Goal: Task Accomplishment & Management: Use online tool/utility

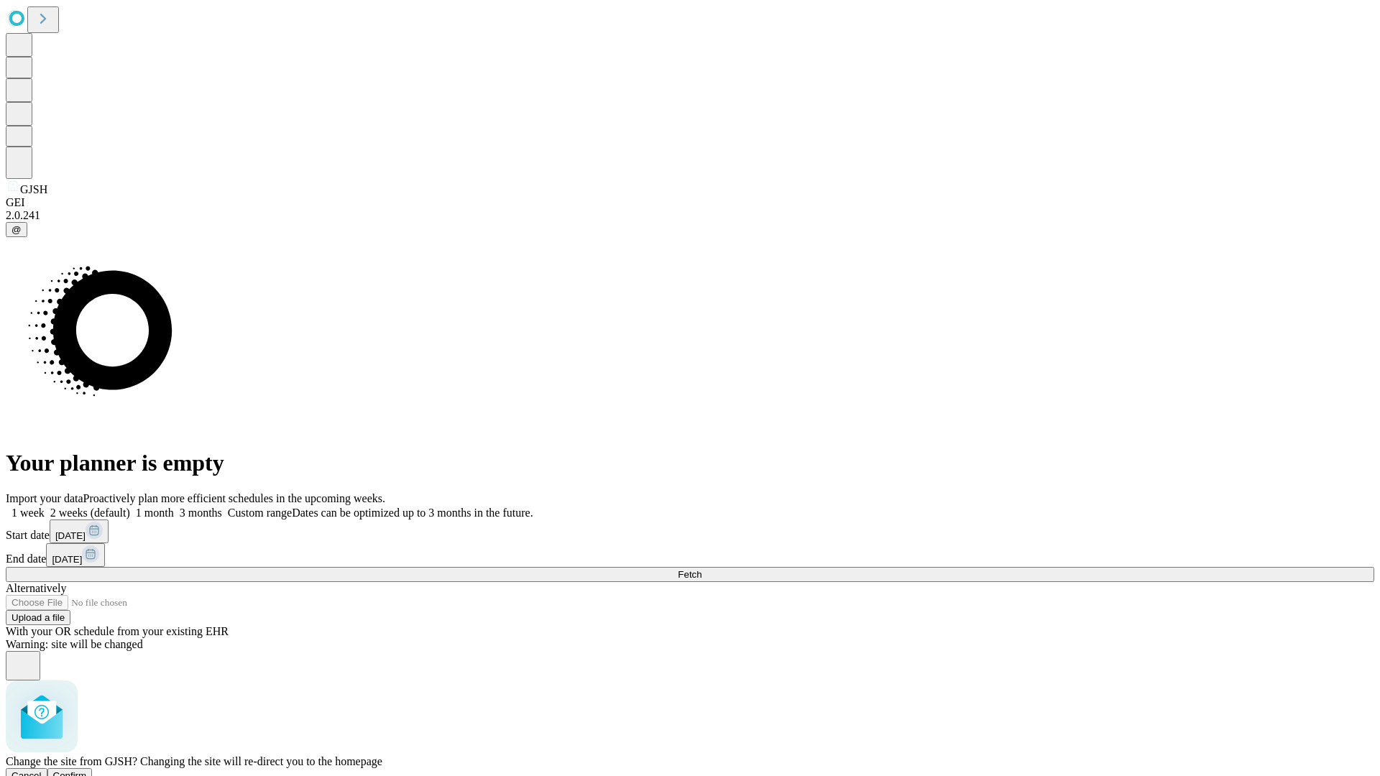
click at [87, 770] on span "Confirm" at bounding box center [70, 775] width 34 height 11
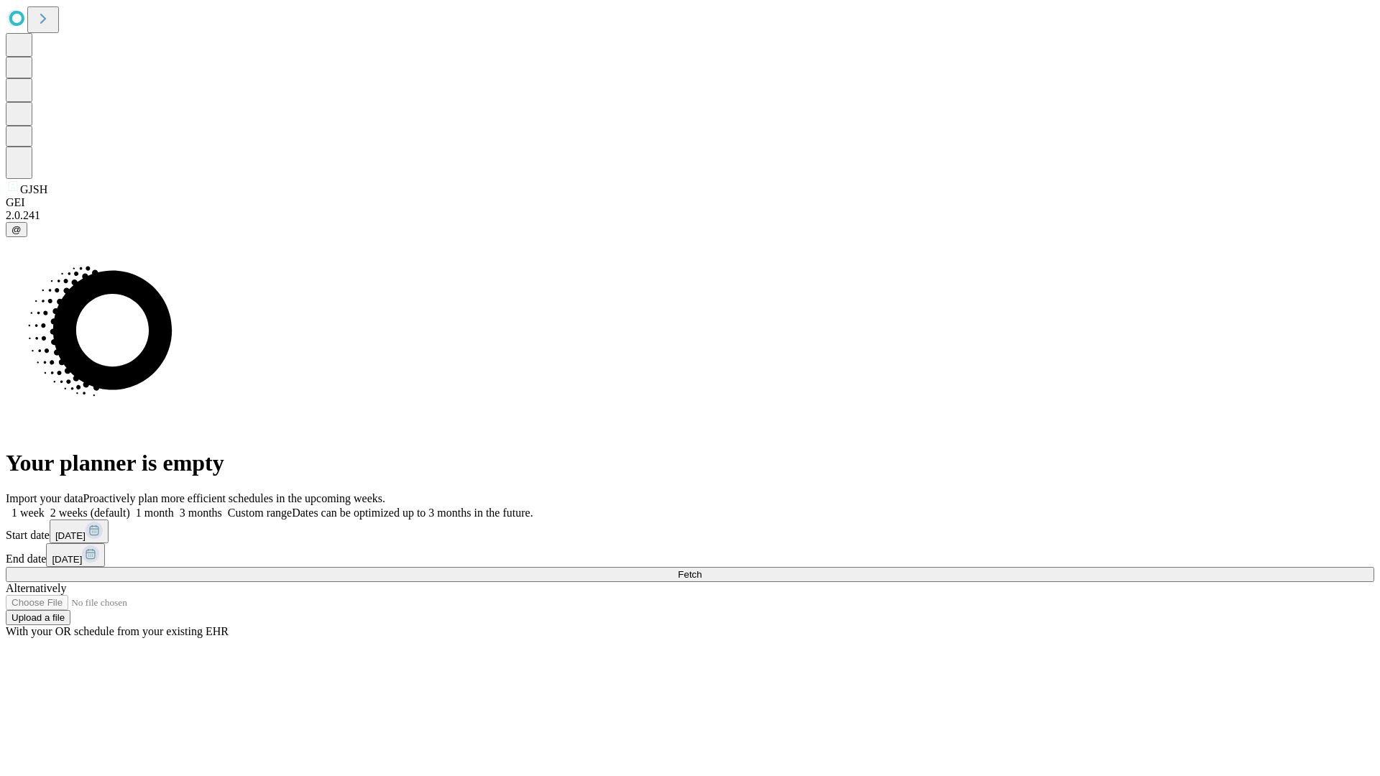
click at [130, 507] on label "2 weeks (default)" at bounding box center [88, 513] width 86 height 12
click at [701, 569] on span "Fetch" at bounding box center [690, 574] width 24 height 11
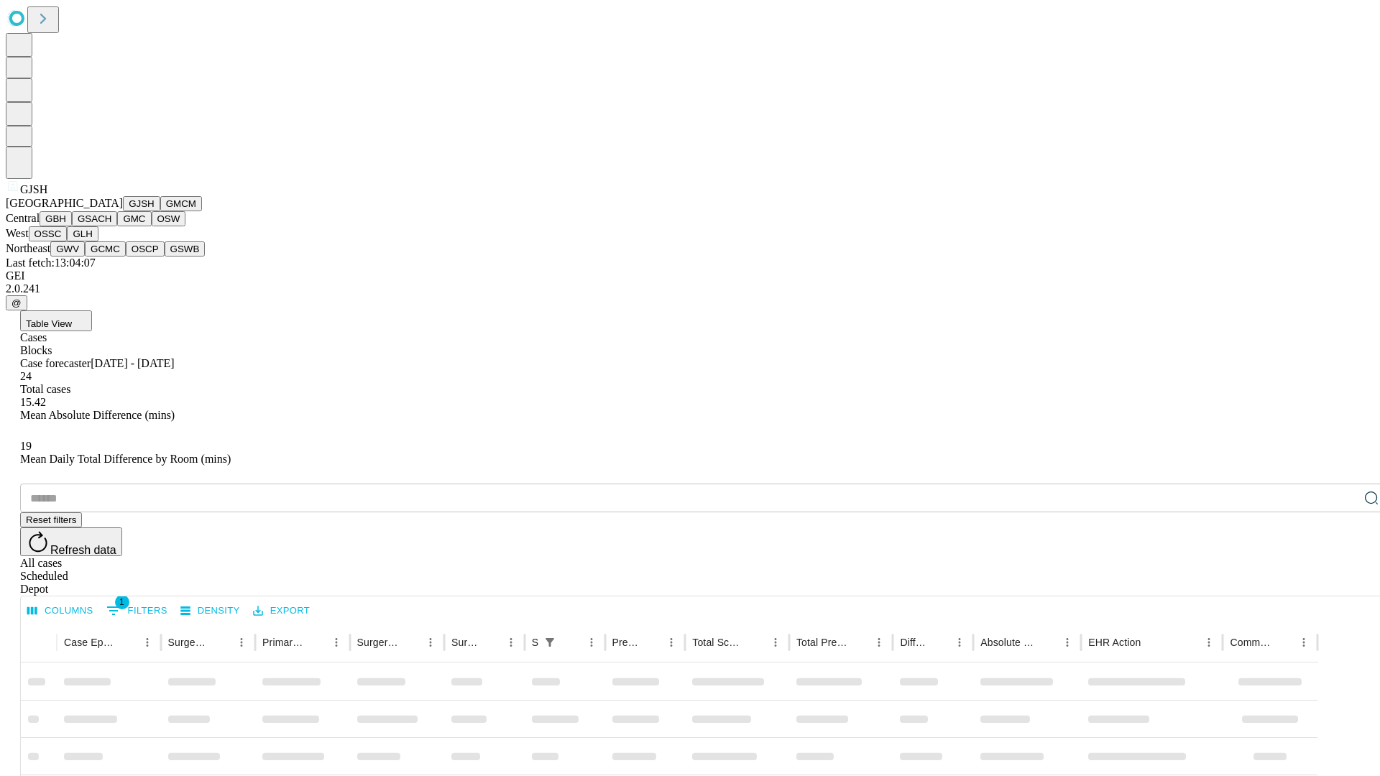
click at [160, 211] on button "GMCM" at bounding box center [181, 203] width 42 height 15
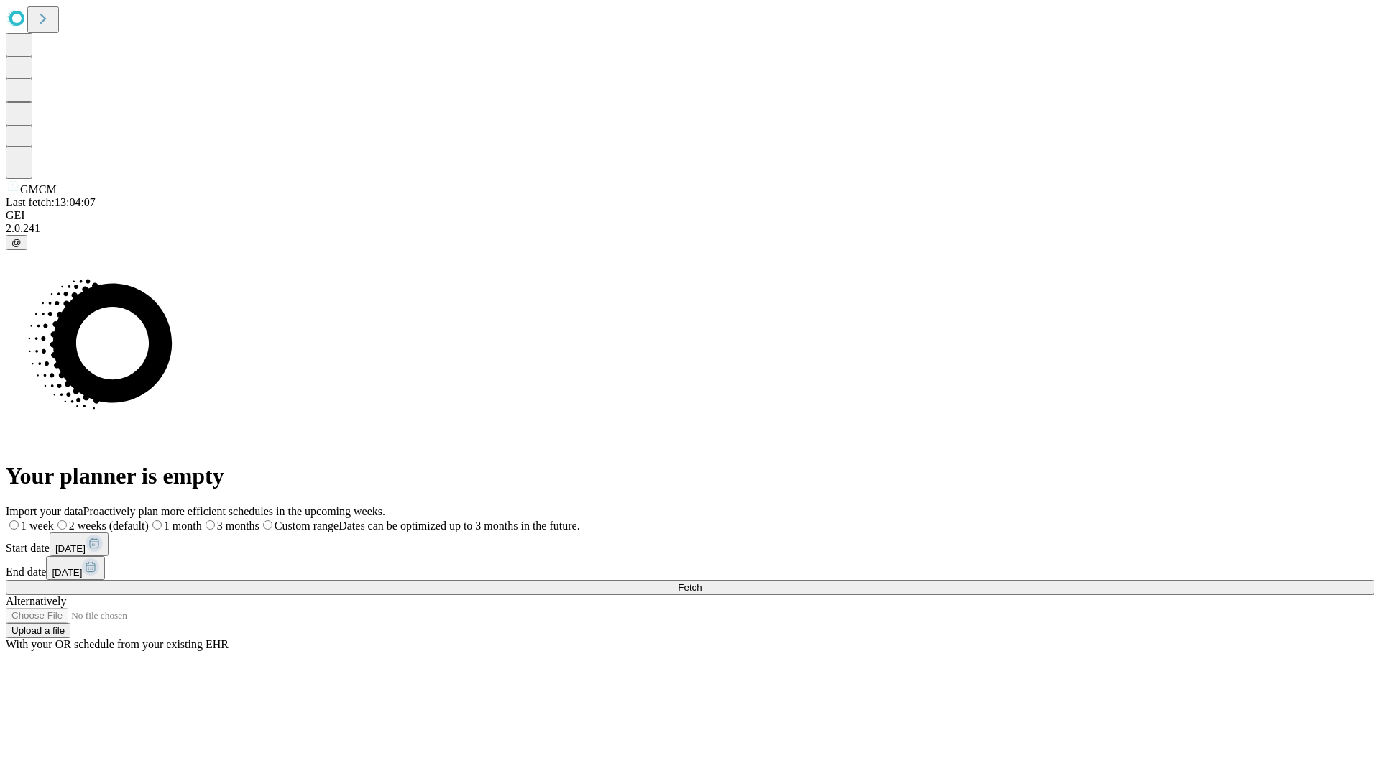
click at [149, 520] on label "2 weeks (default)" at bounding box center [101, 526] width 95 height 12
click at [701, 582] on span "Fetch" at bounding box center [690, 587] width 24 height 11
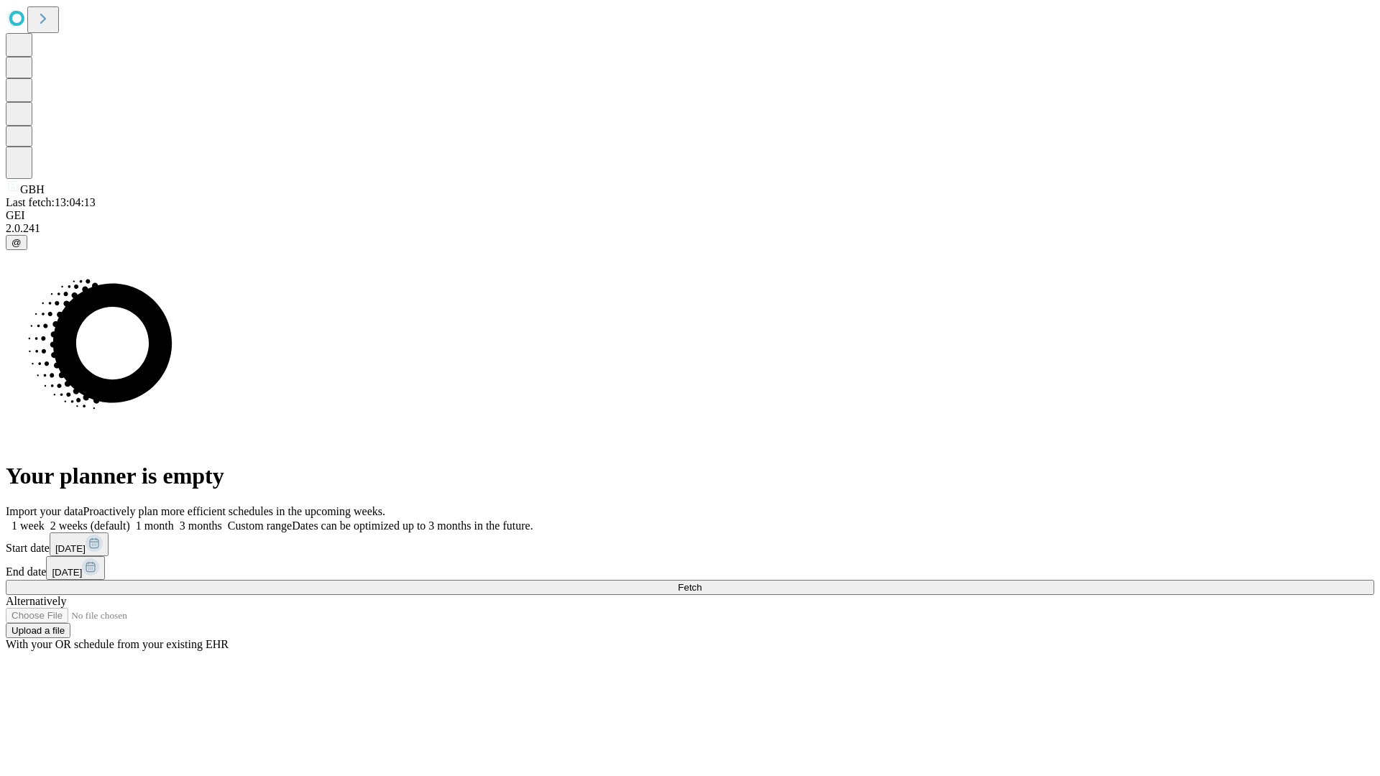
click at [130, 520] on label "2 weeks (default)" at bounding box center [88, 526] width 86 height 12
click at [701, 582] on span "Fetch" at bounding box center [690, 587] width 24 height 11
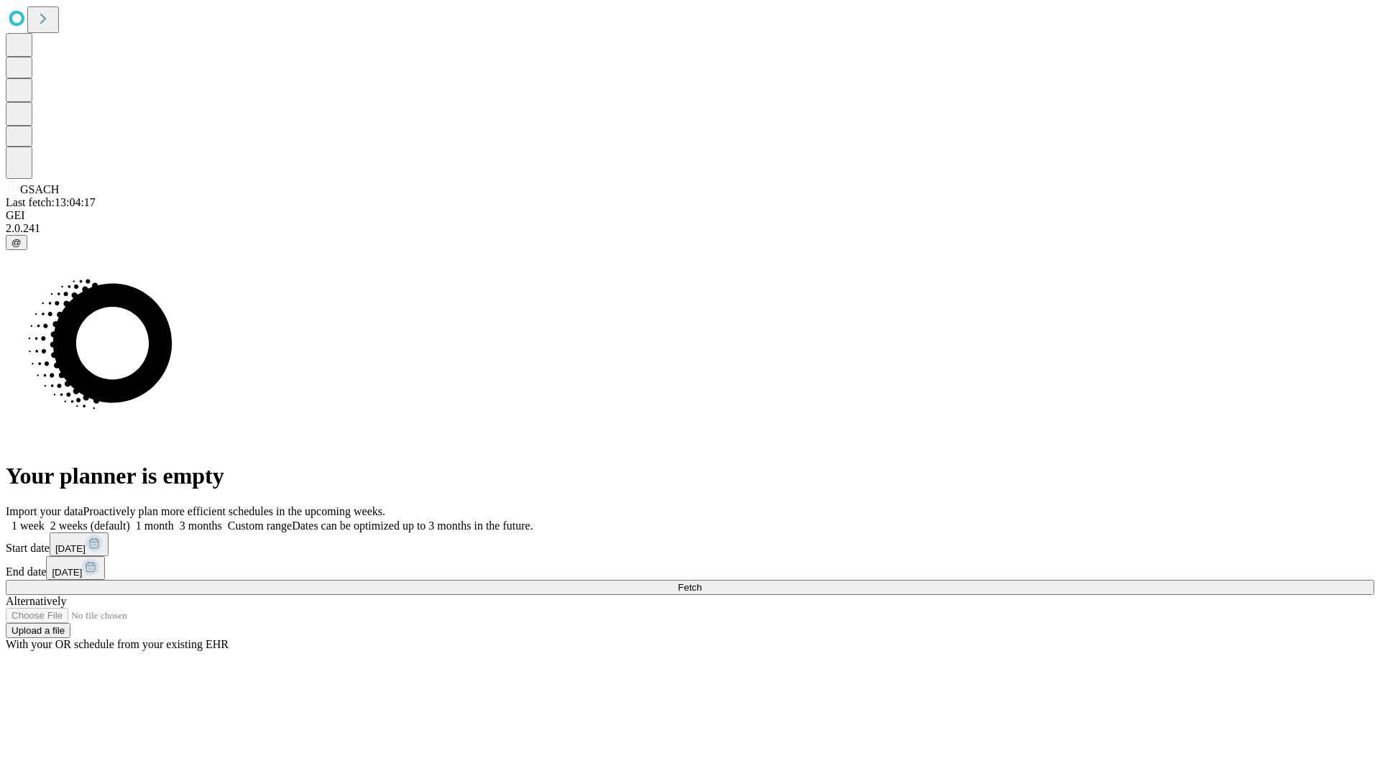
click at [130, 520] on label "2 weeks (default)" at bounding box center [88, 526] width 86 height 12
click at [701, 582] on span "Fetch" at bounding box center [690, 587] width 24 height 11
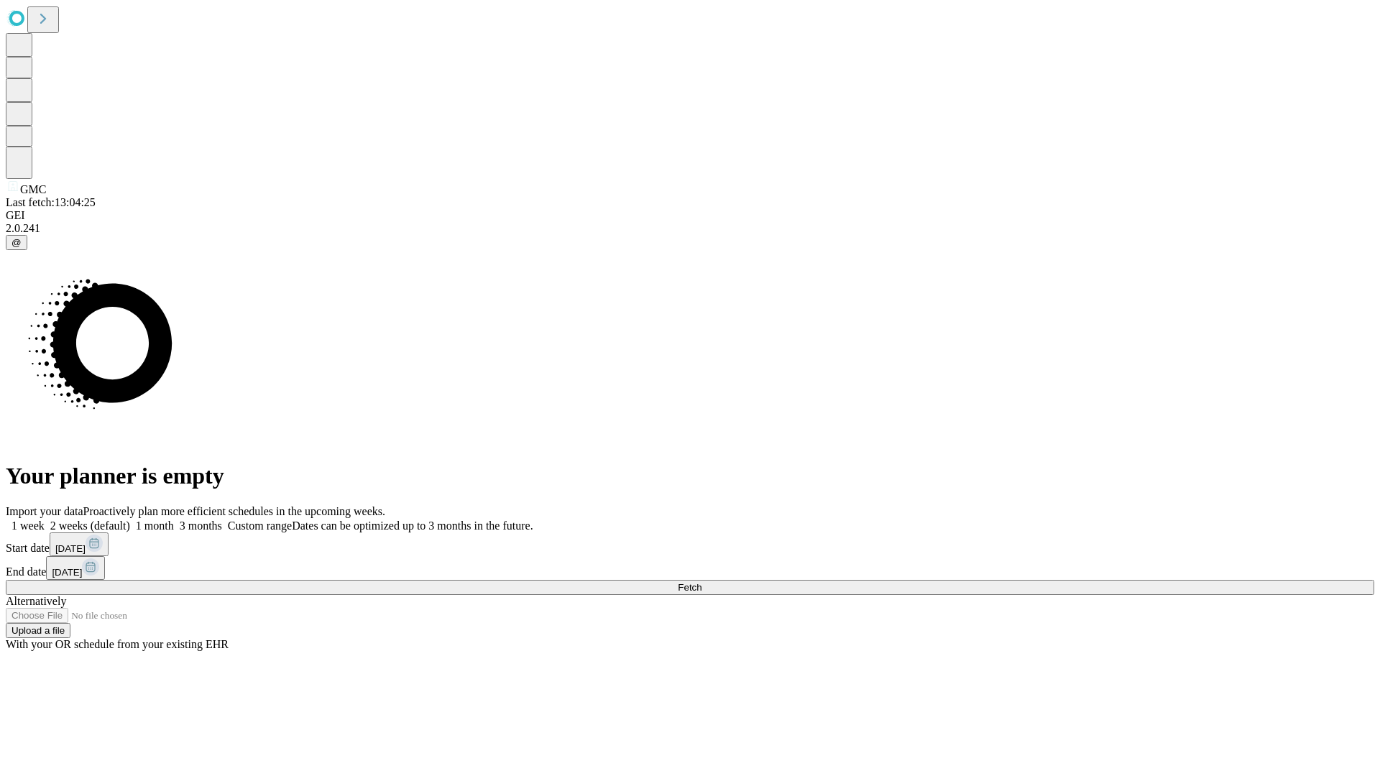
click at [130, 520] on label "2 weeks (default)" at bounding box center [88, 526] width 86 height 12
click at [701, 582] on span "Fetch" at bounding box center [690, 587] width 24 height 11
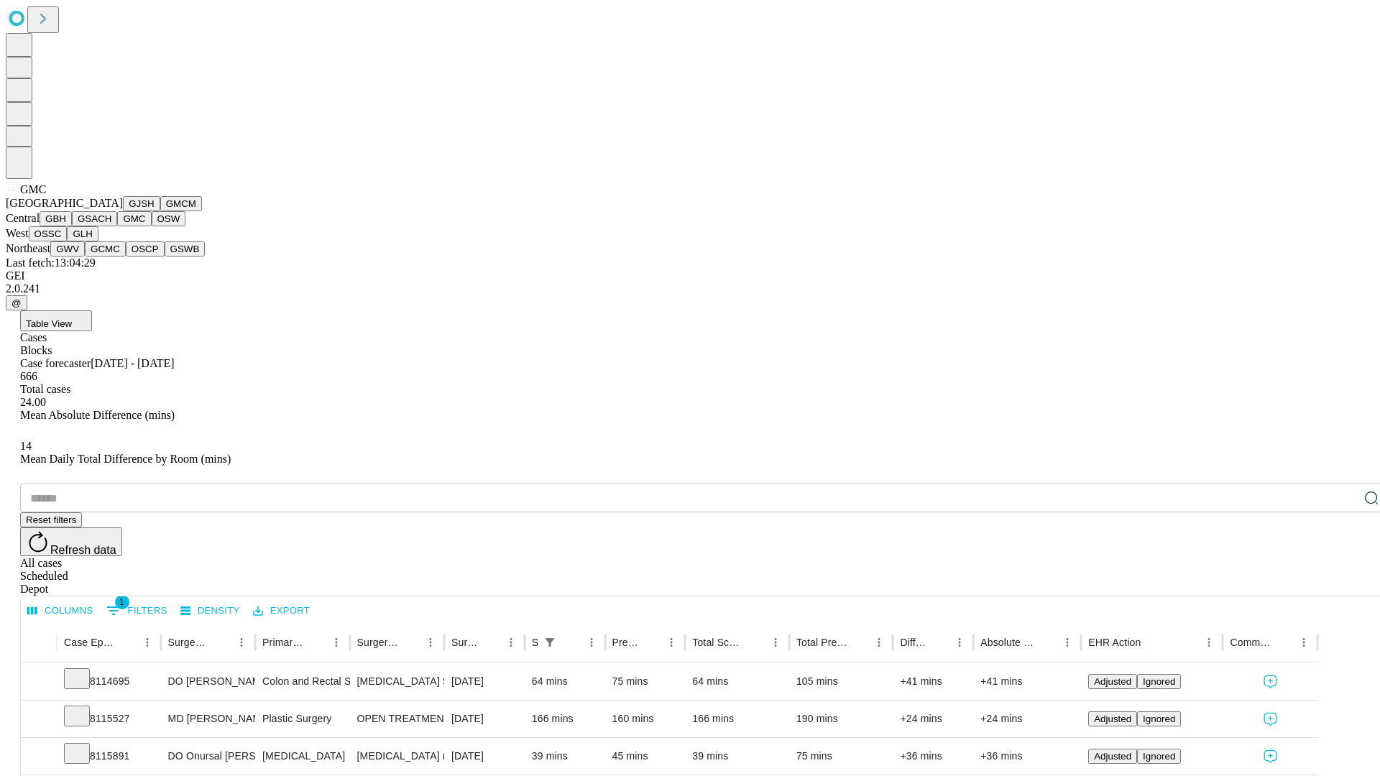
click at [152, 226] on button "OSW" at bounding box center [169, 218] width 34 height 15
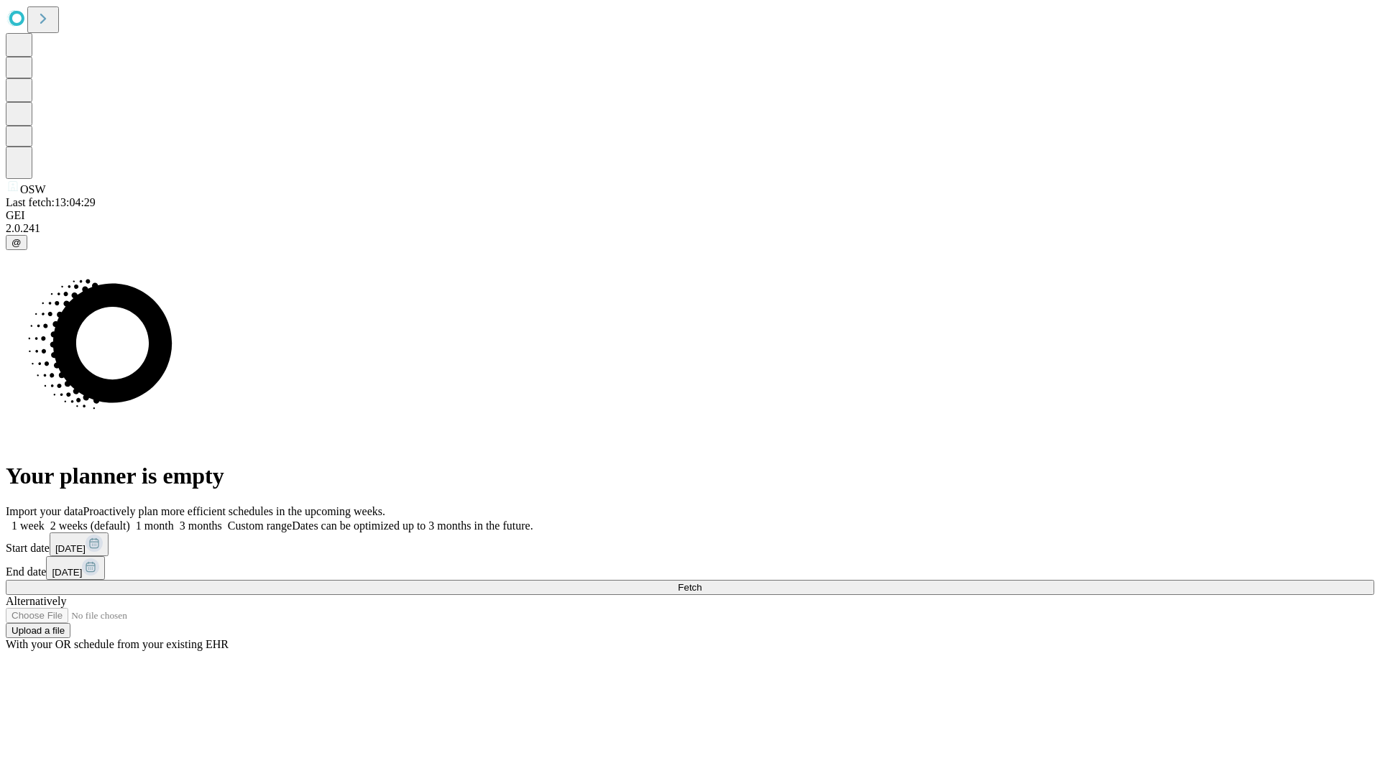
click at [130, 520] on label "2 weeks (default)" at bounding box center [88, 526] width 86 height 12
click at [701, 582] on span "Fetch" at bounding box center [690, 587] width 24 height 11
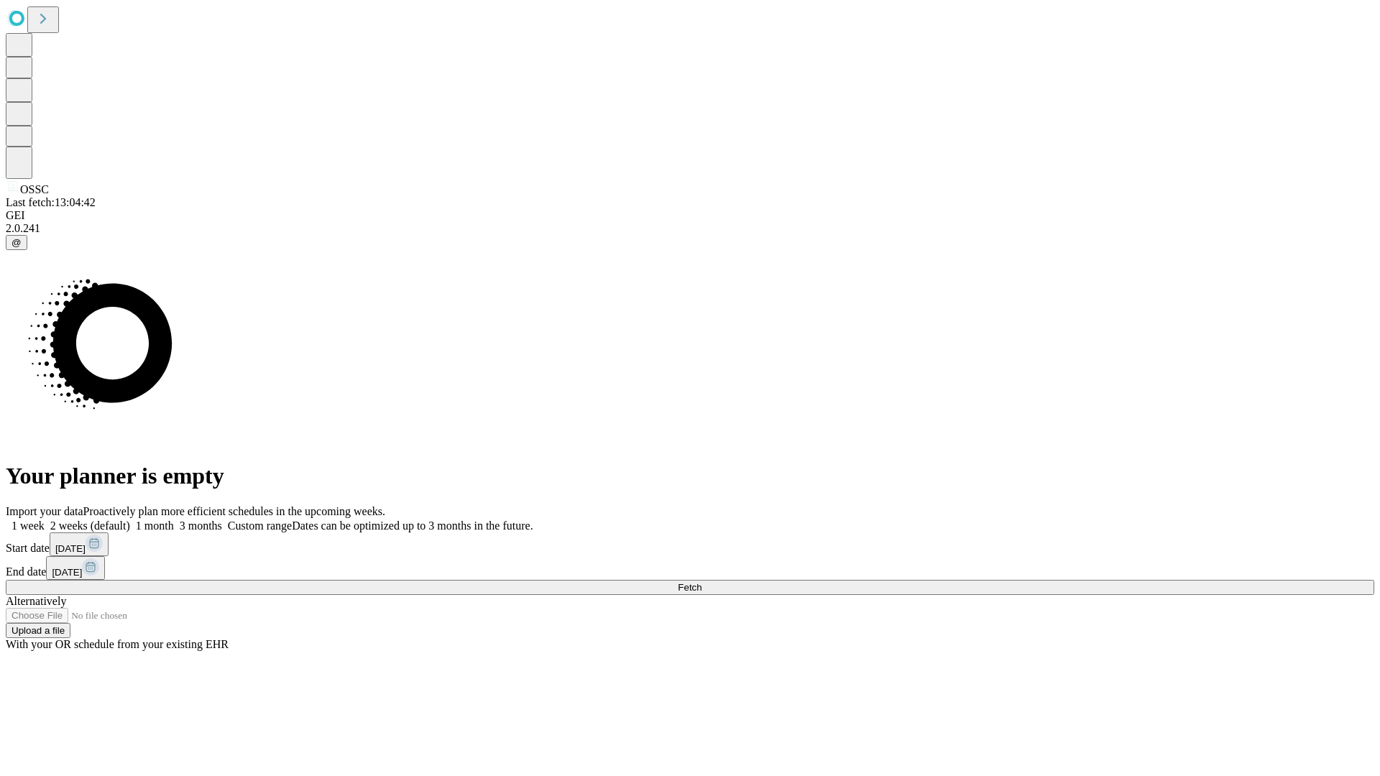
click at [130, 520] on label "2 weeks (default)" at bounding box center [88, 526] width 86 height 12
click at [701, 582] on span "Fetch" at bounding box center [690, 587] width 24 height 11
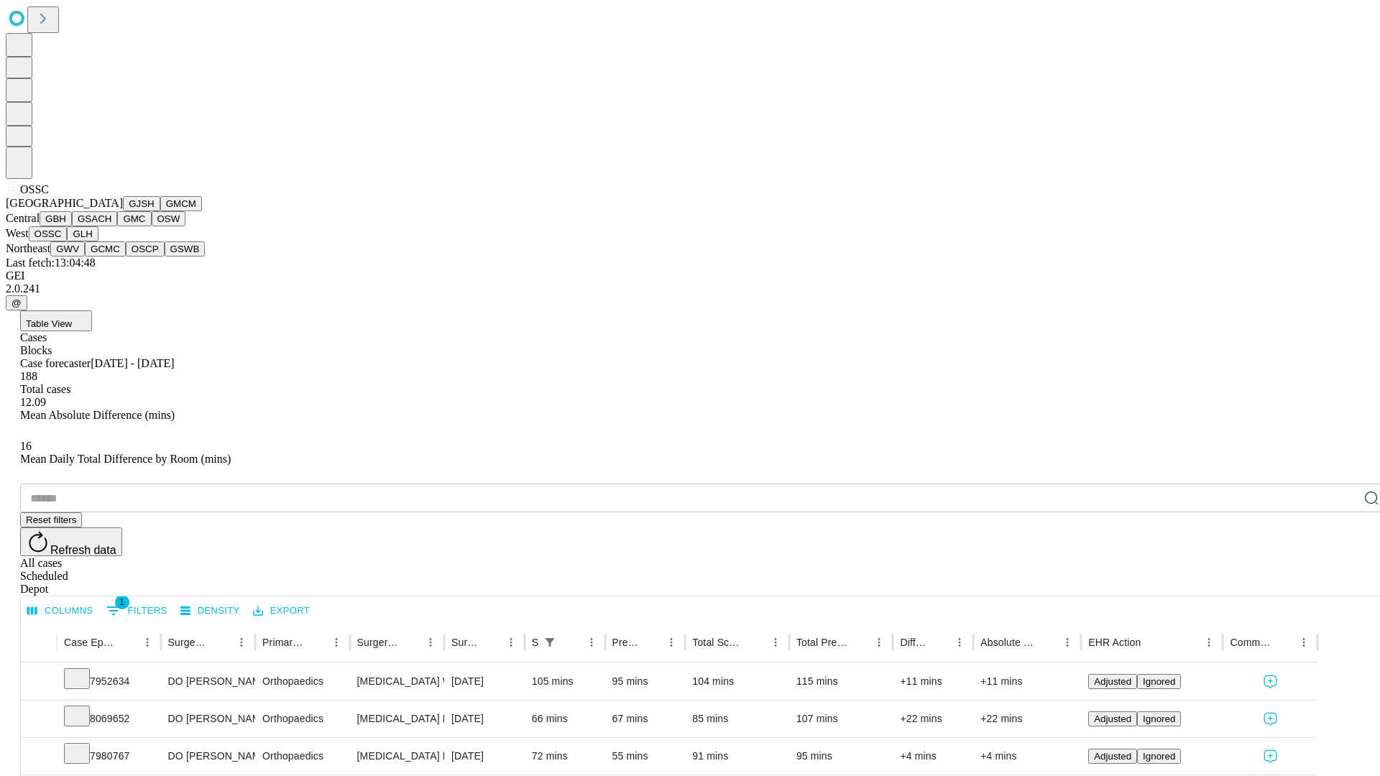
click at [98, 241] on button "GLH" at bounding box center [82, 233] width 31 height 15
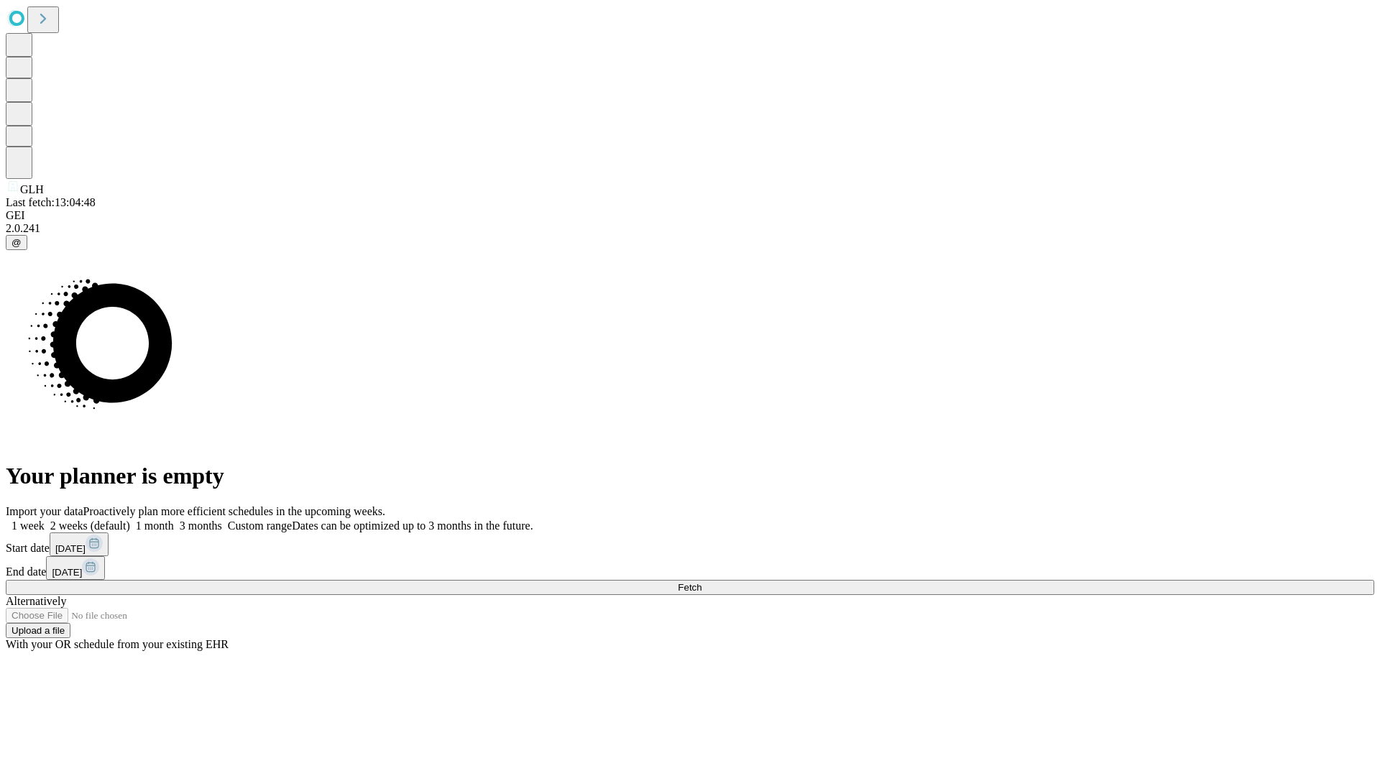
click at [130, 520] on label "2 weeks (default)" at bounding box center [88, 526] width 86 height 12
click at [701, 582] on span "Fetch" at bounding box center [690, 587] width 24 height 11
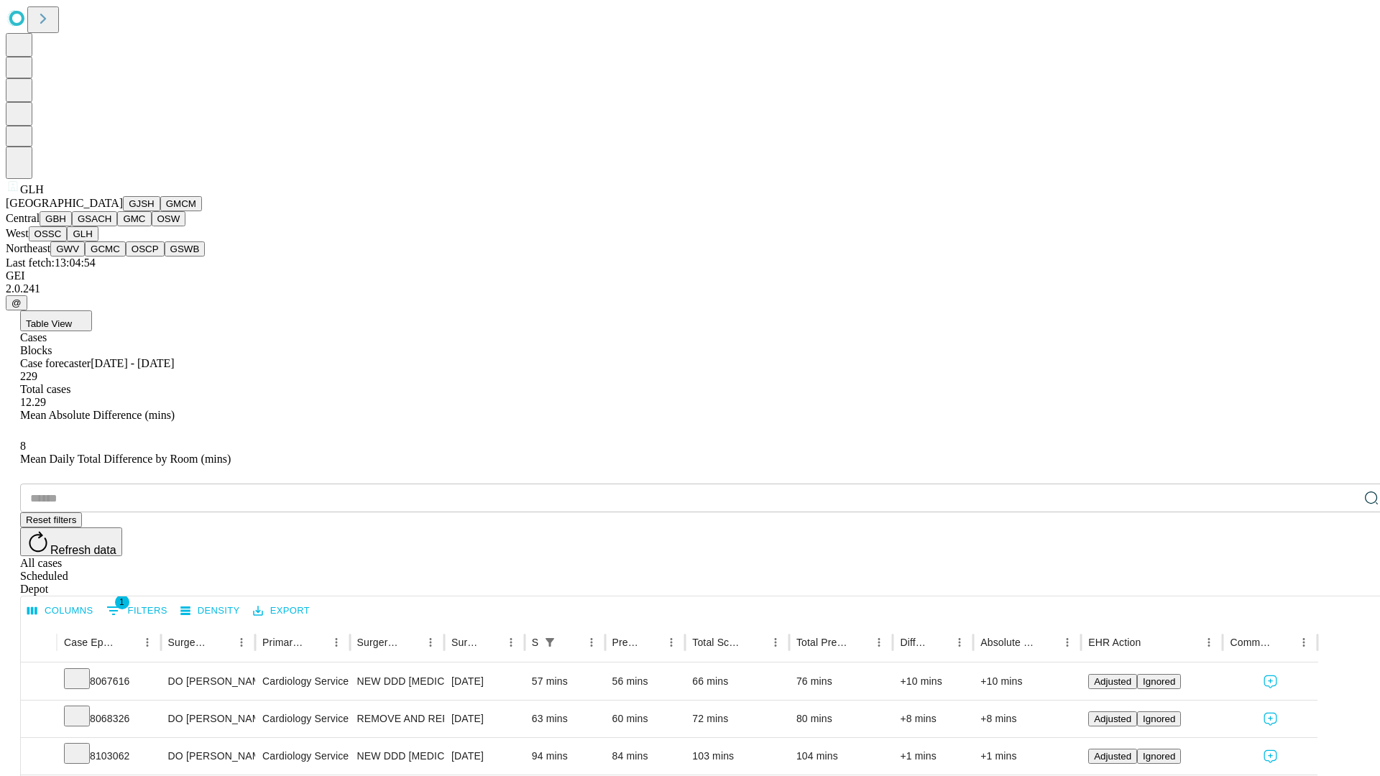
click at [85, 257] on button "GWV" at bounding box center [67, 248] width 34 height 15
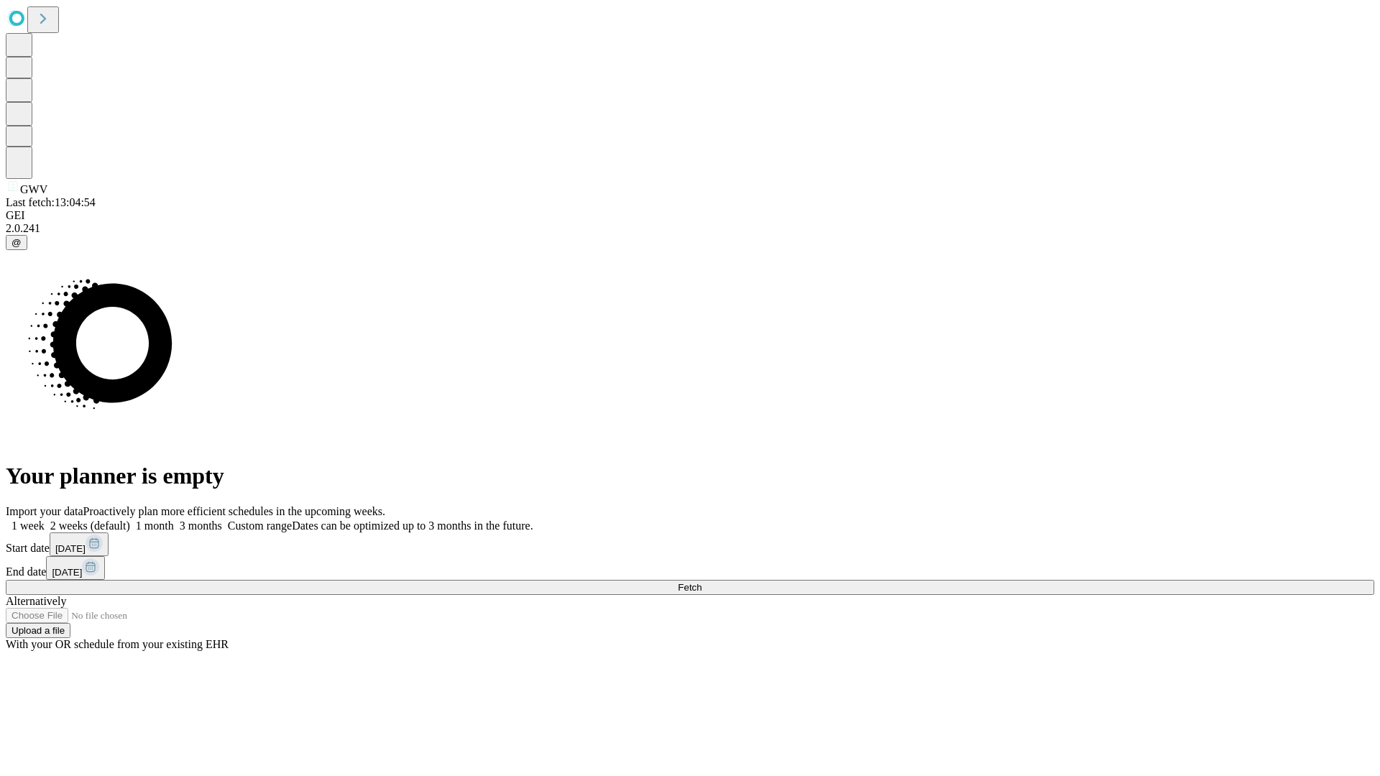
click at [130, 520] on label "2 weeks (default)" at bounding box center [88, 526] width 86 height 12
click at [701, 582] on span "Fetch" at bounding box center [690, 587] width 24 height 11
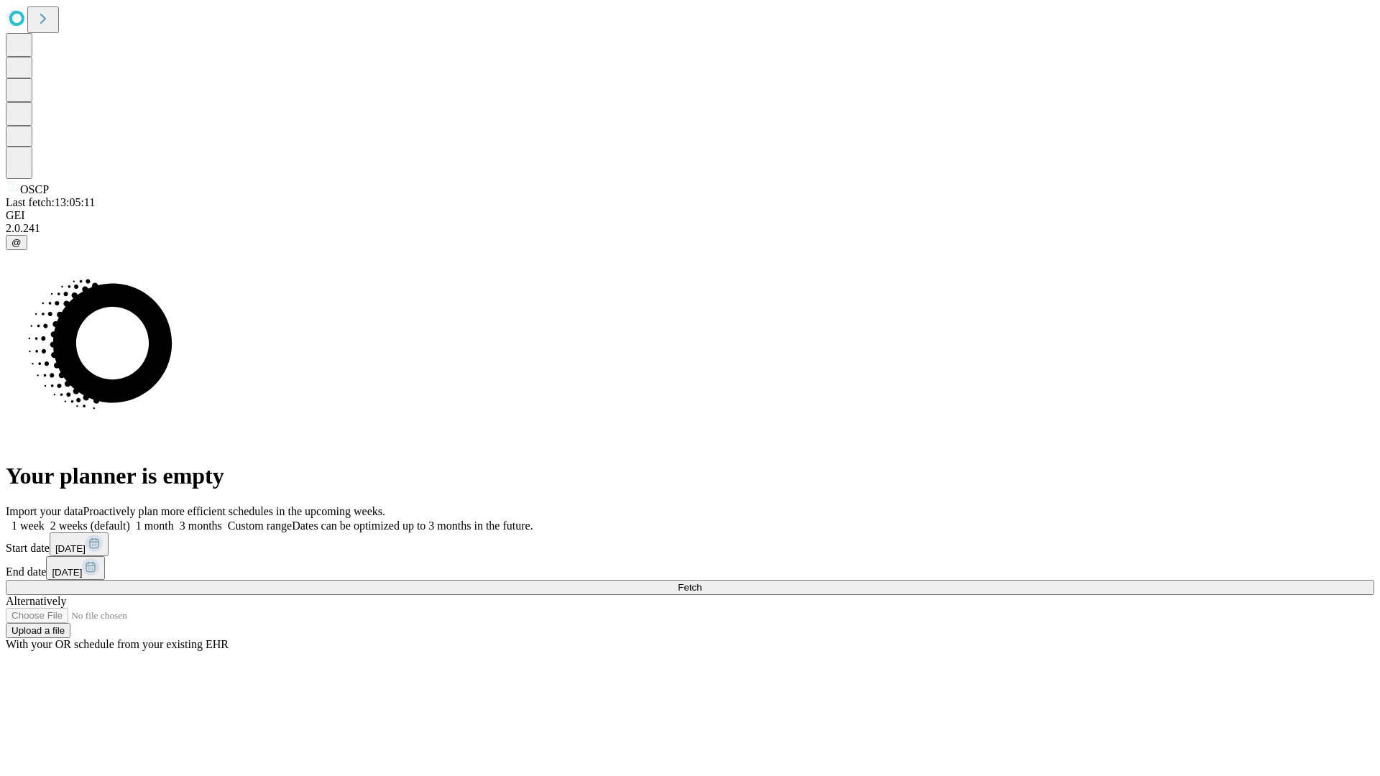
click at [701, 582] on span "Fetch" at bounding box center [690, 587] width 24 height 11
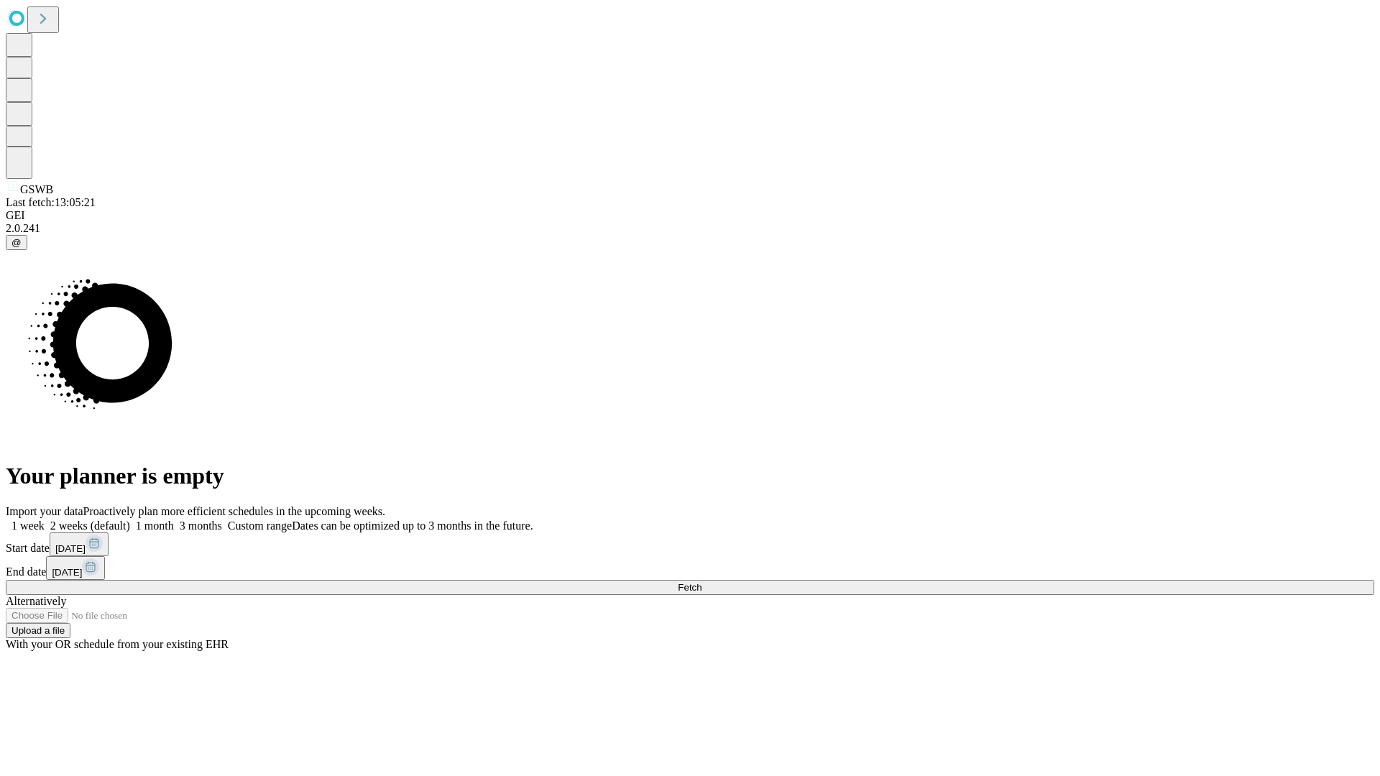
click at [701, 582] on span "Fetch" at bounding box center [690, 587] width 24 height 11
